Goal: Check status: Check status

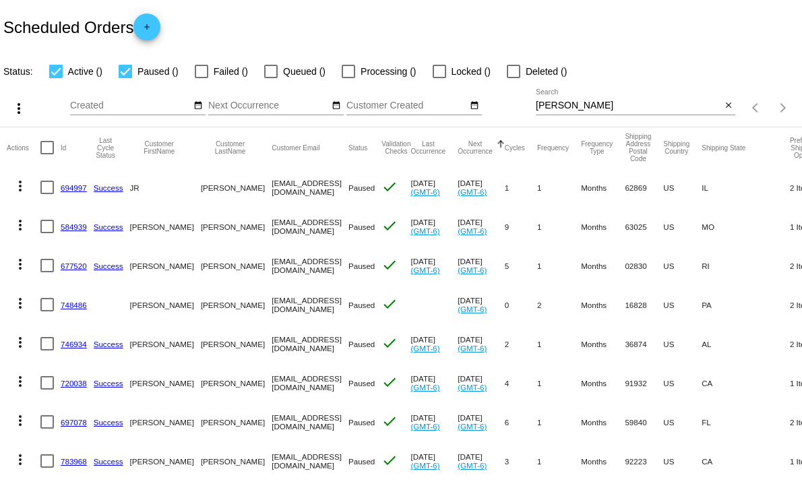
click at [129, 75] on div at bounding box center [125, 71] width 13 height 13
click at [125, 78] on input "Paused ()" at bounding box center [125, 78] width 1 height 1
checkbox input "false"
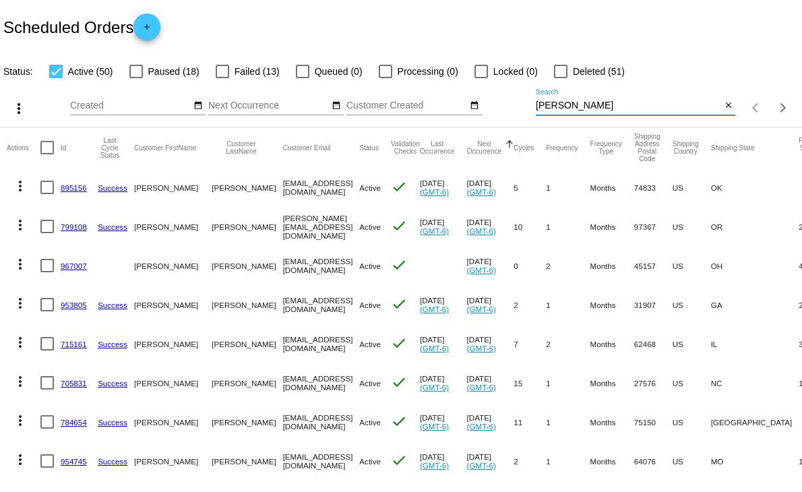
drag, startPoint x: 565, startPoint y: 101, endPoint x: 483, endPoint y: 108, distance: 82.5
click at [483, 108] on div "more_vert Aug Jan Feb Mar [DATE]" at bounding box center [401, 104] width 802 height 48
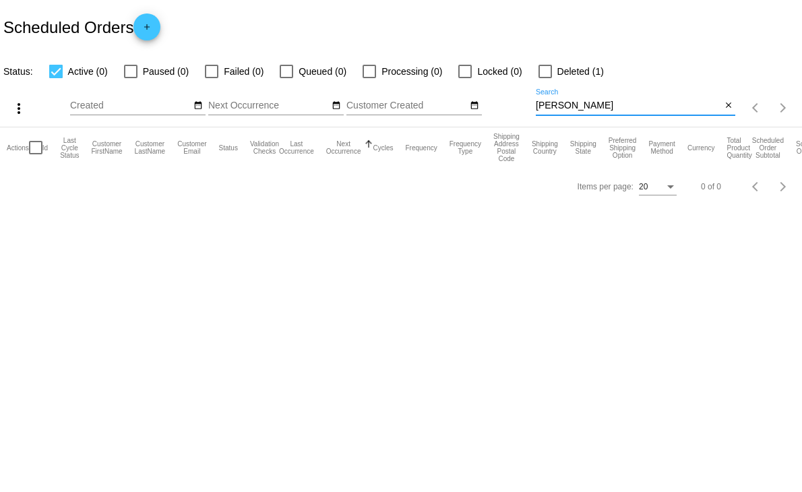
type input "[PERSON_NAME]"
click at [57, 70] on div at bounding box center [55, 71] width 13 height 13
click at [56, 78] on input "Active (0)" at bounding box center [55, 78] width 1 height 1
checkbox input "false"
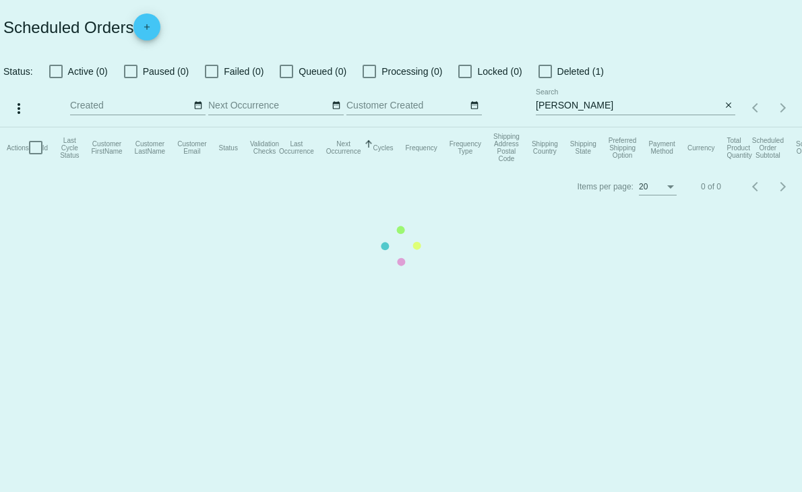
click at [128, 127] on mat-table "Actions Id Last Cycle Status Customer FirstName Customer LastName Customer Emai…" at bounding box center [401, 147] width 802 height 40
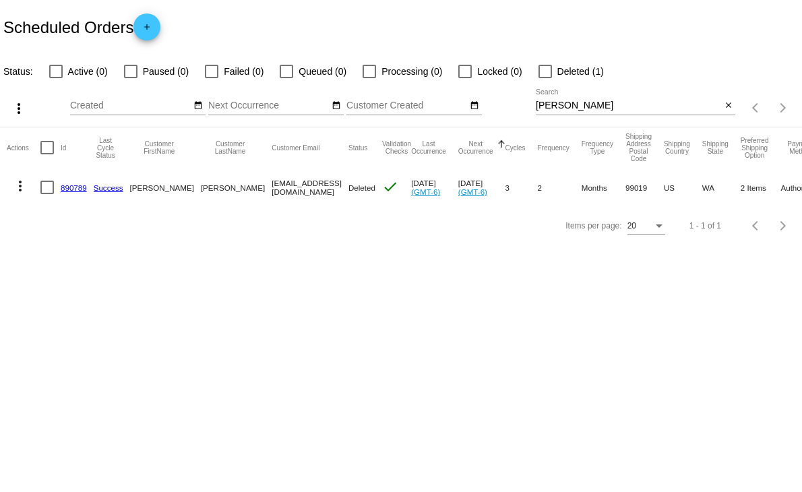
click at [69, 185] on link "890789" at bounding box center [74, 187] width 26 height 9
click at [69, 185] on body "Scheduled Orders add Status: Active (0) Paused (0) Failed (0) Queued (0) Proces…" at bounding box center [401, 246] width 802 height 492
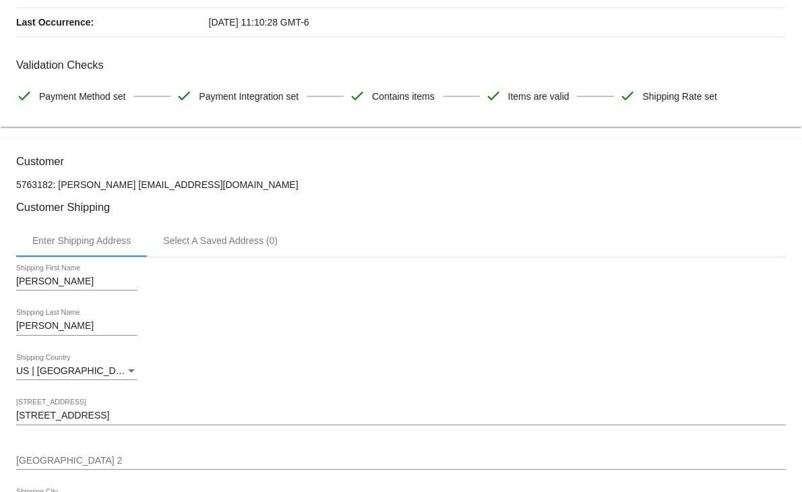
scroll to position [150, 0]
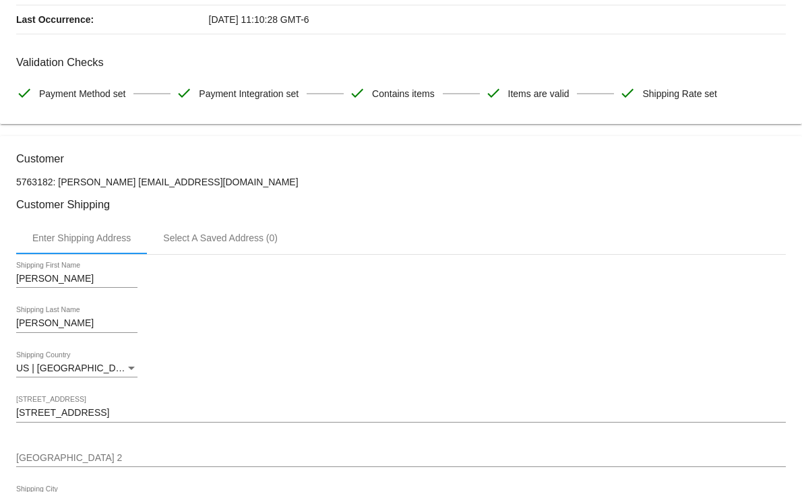
click at [344, 230] on div "Enter Shipping Address Select A Saved Address (0)" at bounding box center [401, 238] width 770 height 32
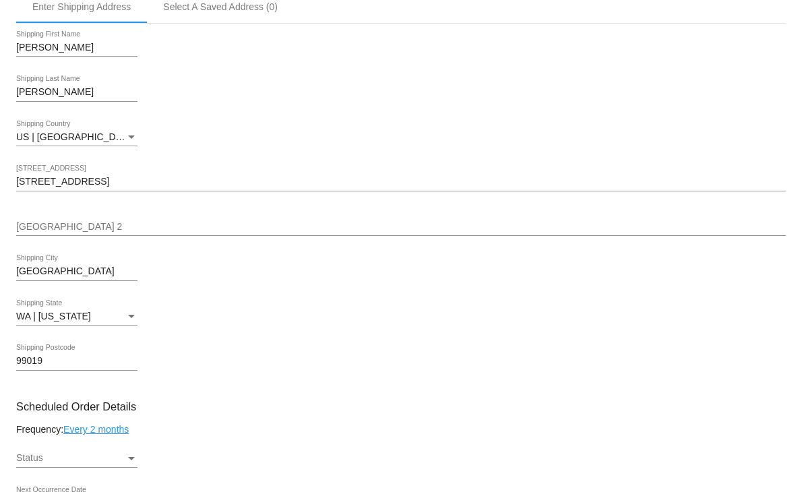
scroll to position [358, 0]
